Goal: Task Accomplishment & Management: Manage account settings

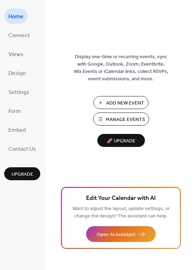
click at [117, 100] on span "Add New Event" at bounding box center [125, 102] width 38 height 7
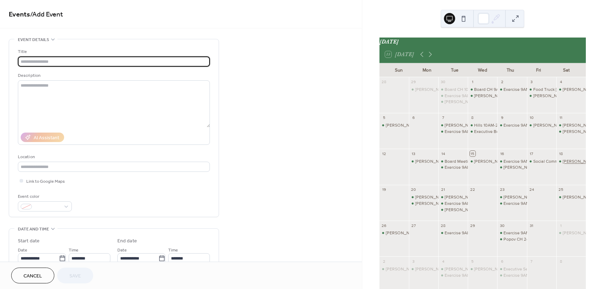
click at [567, 164] on div "[PERSON_NAME] 3PM - CL" at bounding box center [589, 161] width 52 height 6
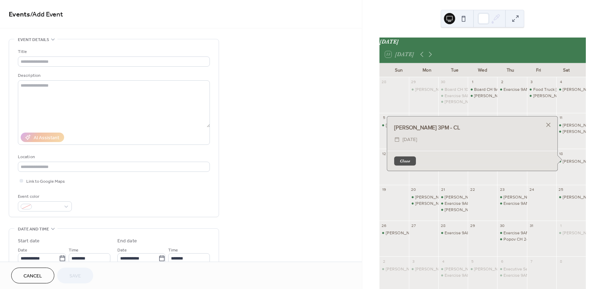
click at [397, 165] on button "Close" at bounding box center [405, 160] width 22 height 9
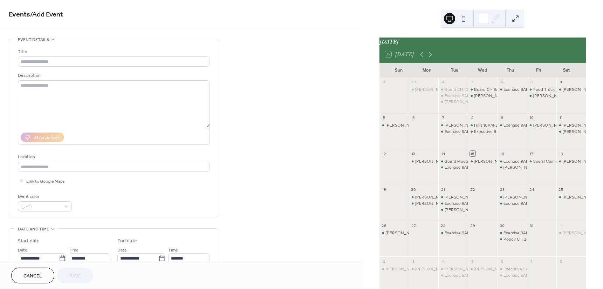
click at [106, 76] on div "Description" at bounding box center [113, 75] width 191 height 7
click at [49, 58] on input "text" at bounding box center [114, 61] width 192 height 10
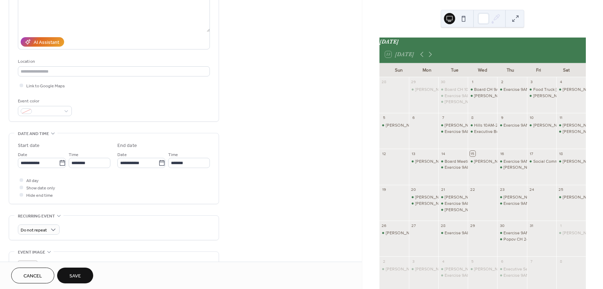
scroll to position [100, 0]
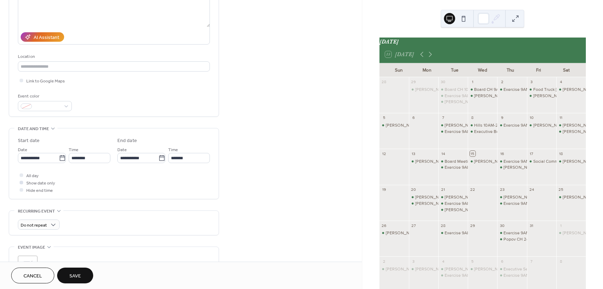
type input "**********"
click at [30, 182] on span "Show date only" at bounding box center [40, 182] width 29 height 7
click at [62, 158] on icon at bounding box center [62, 158] width 5 height 6
click at [59, 158] on input "**********" at bounding box center [38, 158] width 41 height 10
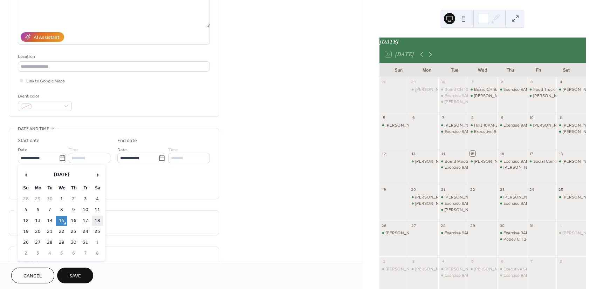
click at [100, 218] on td "18" at bounding box center [97, 220] width 11 height 10
type input "**********"
click at [81, 273] on span "Save" at bounding box center [75, 275] width 12 height 7
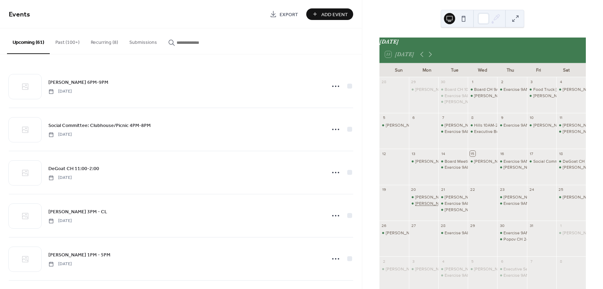
click at [432, 206] on div "[PERSON_NAME] 5PM - CL" at bounding box center [441, 203] width 52 height 6
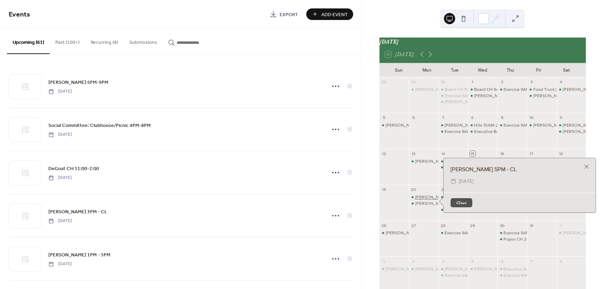
click at [430, 200] on div "[PERSON_NAME] 1PM - 5PM" at bounding box center [442, 197] width 55 height 6
click at [587, 165] on div at bounding box center [586, 162] width 10 height 10
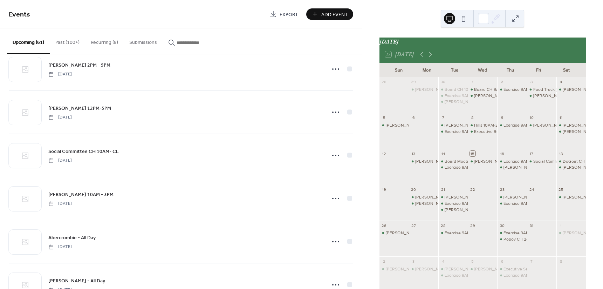
scroll to position [1079, 0]
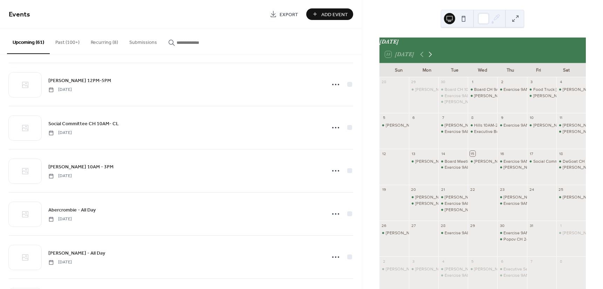
click at [429, 56] on icon at bounding box center [430, 54] width 8 height 8
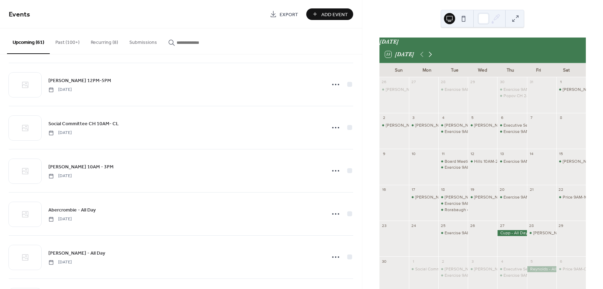
click at [429, 56] on icon at bounding box center [430, 54] width 8 height 8
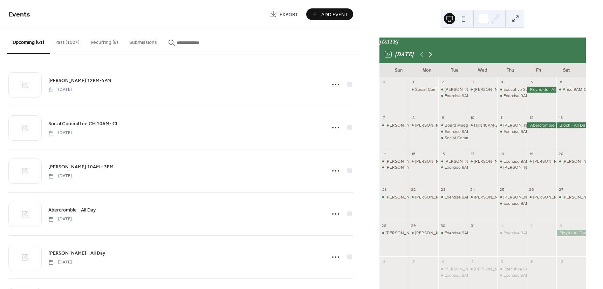
click at [429, 56] on icon at bounding box center [430, 54] width 8 height 8
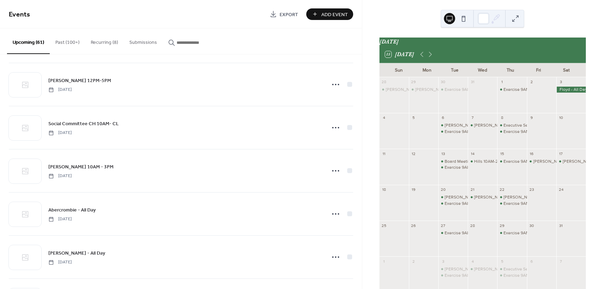
click at [536, 92] on div at bounding box center [541, 99] width 29 height 24
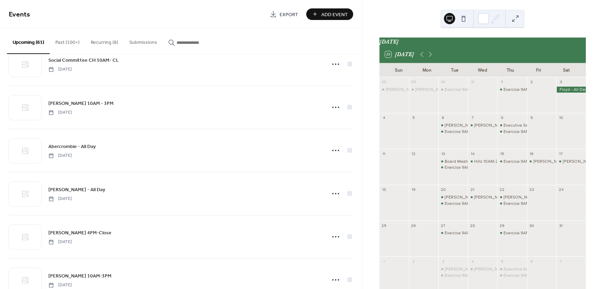
scroll to position [1134, 0]
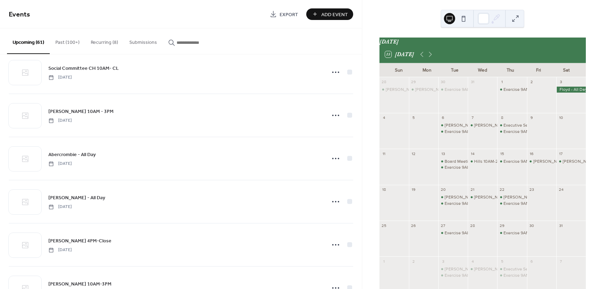
click at [331, 14] on span "Add Event" at bounding box center [334, 14] width 27 height 7
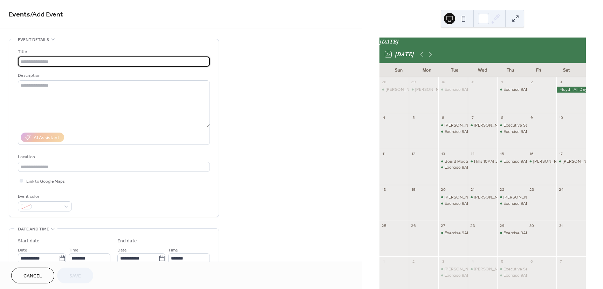
click at [42, 58] on input "text" at bounding box center [114, 61] width 192 height 10
click at [41, 61] on input "text" at bounding box center [114, 61] width 192 height 10
type input "**********"
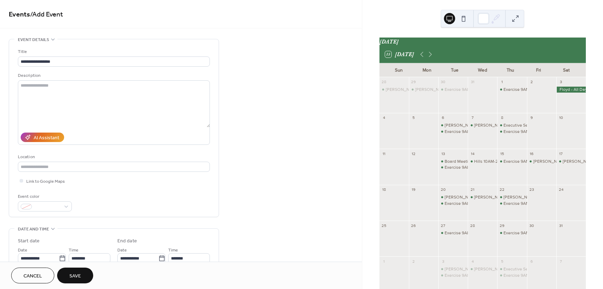
drag, startPoint x: 359, startPoint y: 43, endPoint x: 351, endPoint y: 85, distance: 42.9
click at [360, 68] on div "**********" at bounding box center [181, 130] width 362 height 261
click at [60, 256] on icon at bounding box center [62, 258] width 7 height 7
click at [59, 256] on input "**********" at bounding box center [38, 258] width 41 height 10
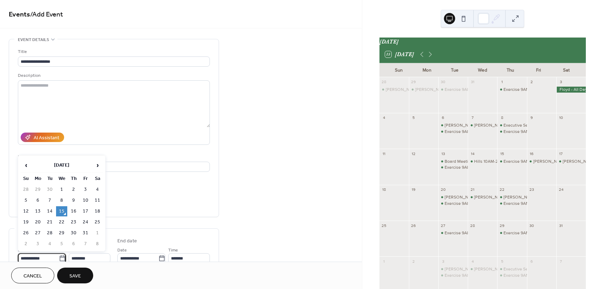
scroll to position [2, 0]
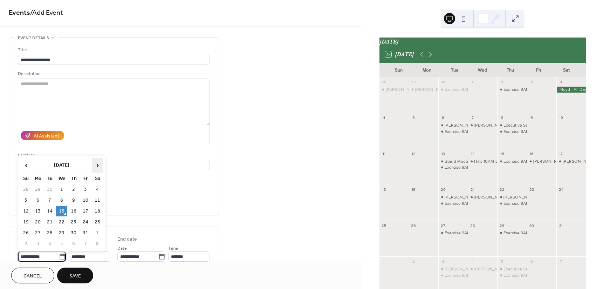
click at [100, 165] on span "›" at bounding box center [97, 165] width 11 height 14
click at [91, 160] on table "‹ [DATE] › Su Mo Tu We Th Fr Sa 26 27 28 29 30 31 1 2 3 4 5 6 7 8 9 10 11 12 13…" at bounding box center [62, 203] width 84 height 92
click at [94, 161] on span "›" at bounding box center [97, 165] width 11 height 14
click at [85, 187] on td "2" at bounding box center [85, 189] width 11 height 10
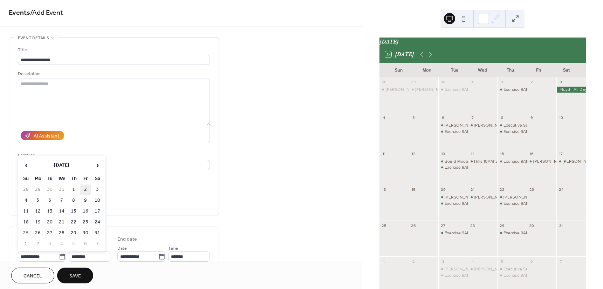
type input "**********"
click at [78, 272] on span "Save" at bounding box center [75, 275] width 12 height 7
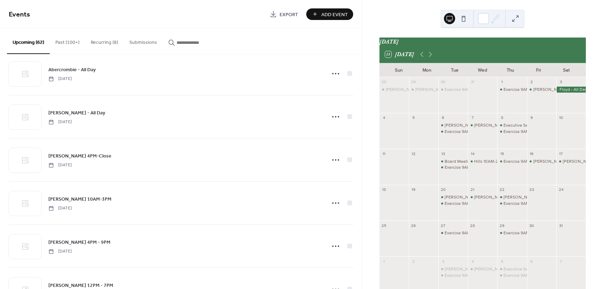
scroll to position [1222, 0]
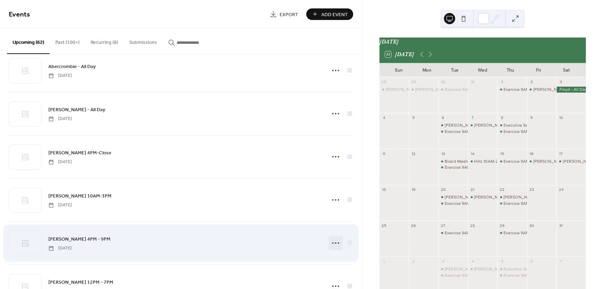
click at [336, 241] on icon at bounding box center [335, 242] width 11 height 11
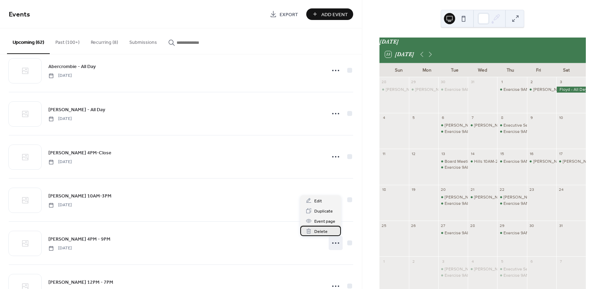
click at [328, 229] on div "Delete" at bounding box center [320, 231] width 41 height 10
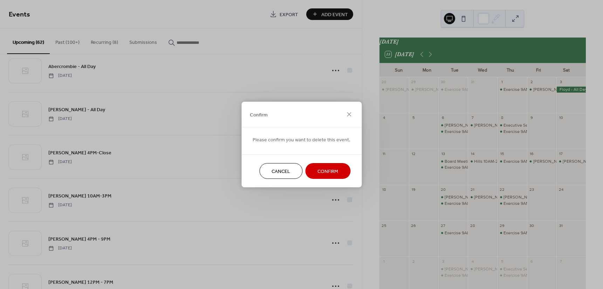
click at [324, 169] on span "Confirm" at bounding box center [327, 171] width 21 height 7
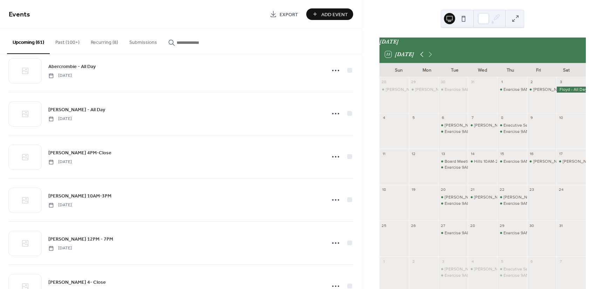
click at [420, 57] on icon at bounding box center [422, 54] width 8 height 8
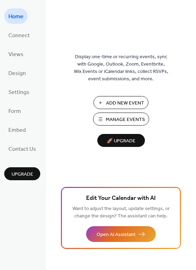
drag, startPoint x: 124, startPoint y: 102, endPoint x: 179, endPoint y: 112, distance: 56.6
click at [179, 112] on div "Display one-time or recurring events, sync with Google, Outlook, Zoom, Eventbri…" at bounding box center [121, 146] width 150 height 247
click at [129, 118] on span "Manage Events" at bounding box center [125, 119] width 39 height 7
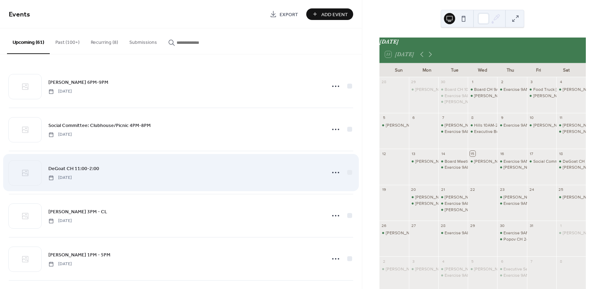
click at [153, 171] on div "DeGoat CH 11:00-2:00 Saturday, October 18, 2025" at bounding box center [184, 172] width 273 height 16
click at [335, 172] on circle at bounding box center [335, 172] width 1 height 1
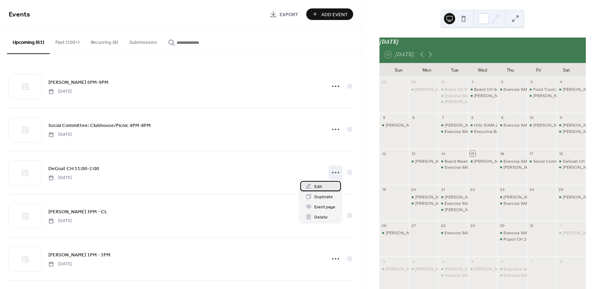
click at [324, 186] on div "Edit" at bounding box center [320, 186] width 41 height 10
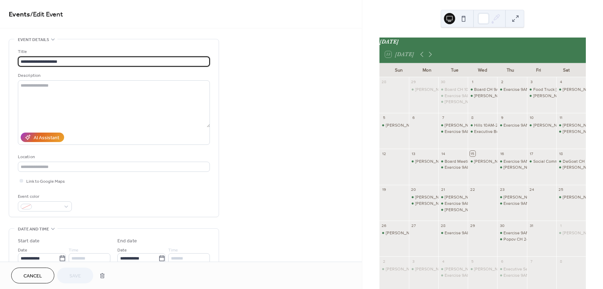
click at [57, 60] on input "**********" at bounding box center [114, 61] width 192 height 10
type input "**********"
click at [80, 269] on button "Save" at bounding box center [75, 275] width 36 height 16
